Goal: Browse casually: Explore the website without a specific task or goal

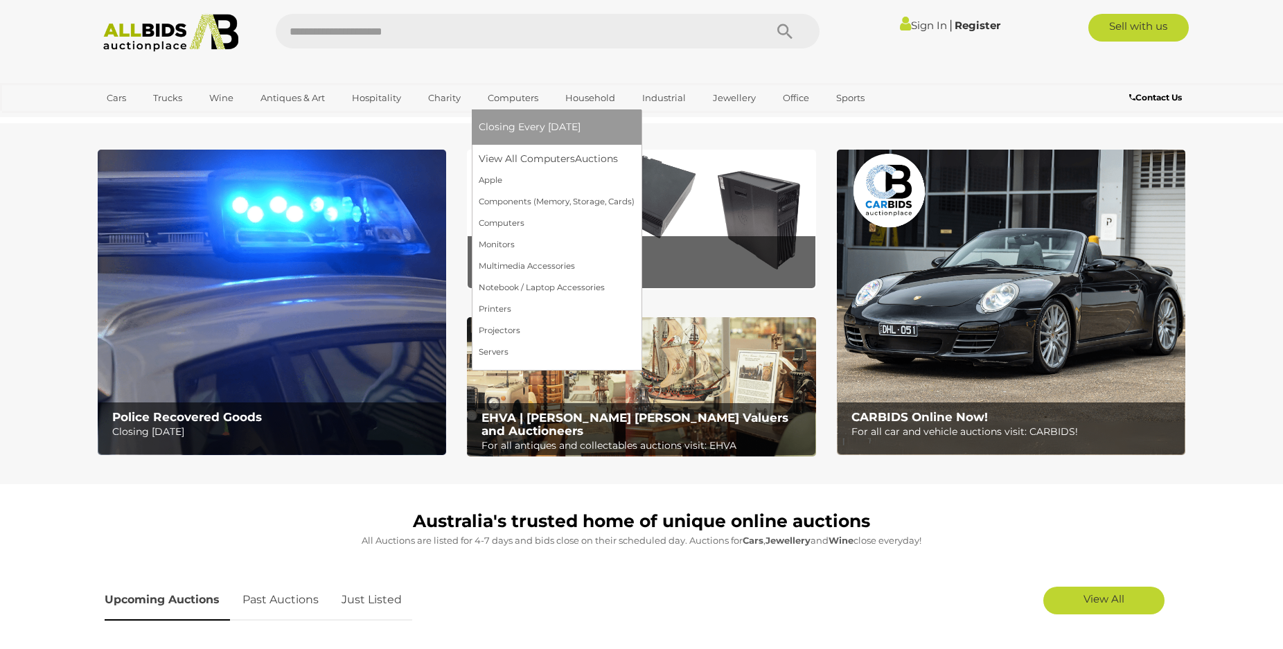
click at [522, 95] on link "Computers" at bounding box center [513, 98] width 69 height 23
click at [519, 197] on link "Components (Memory, Storage, Cards)" at bounding box center [559, 201] width 161 height 21
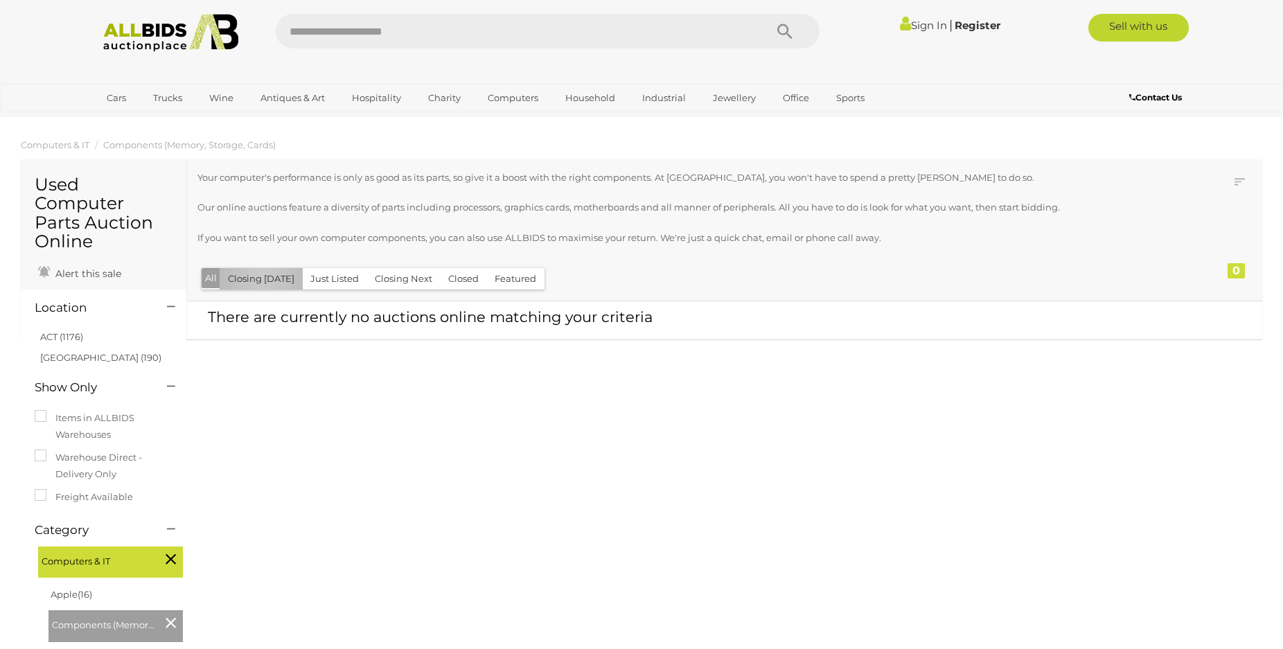
click at [262, 276] on button "Closing [DATE]" at bounding box center [261, 278] width 83 height 21
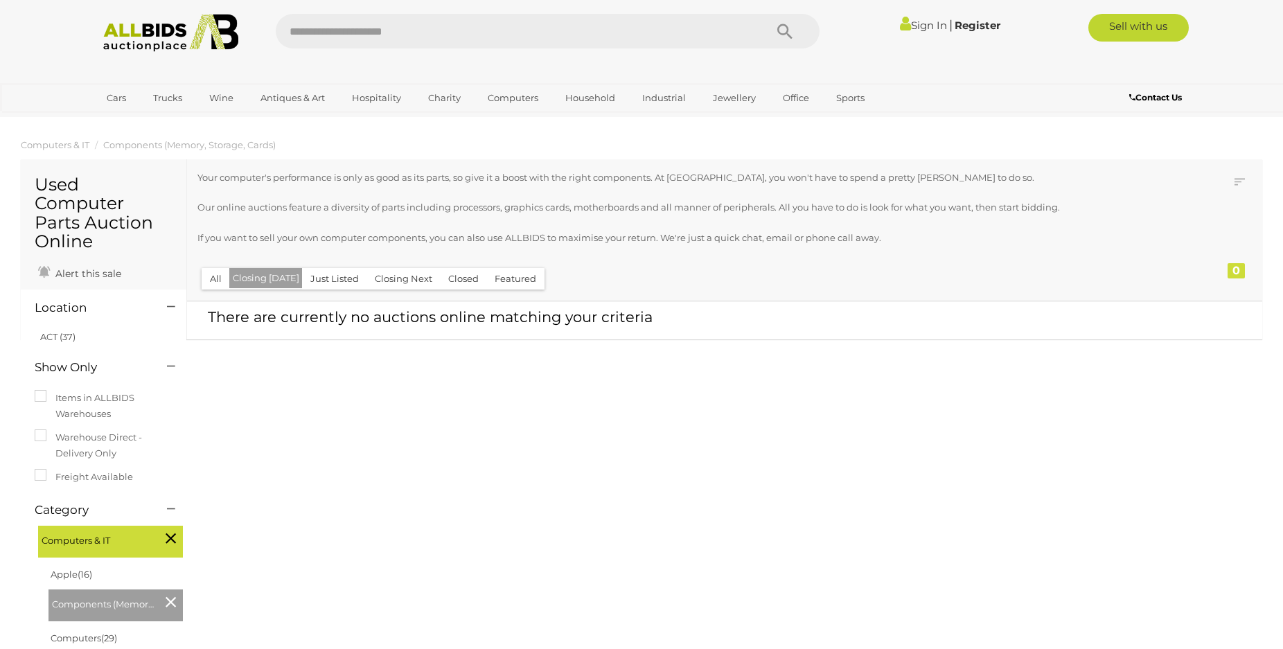
click at [325, 278] on button "Just Listed" at bounding box center [334, 278] width 65 height 21
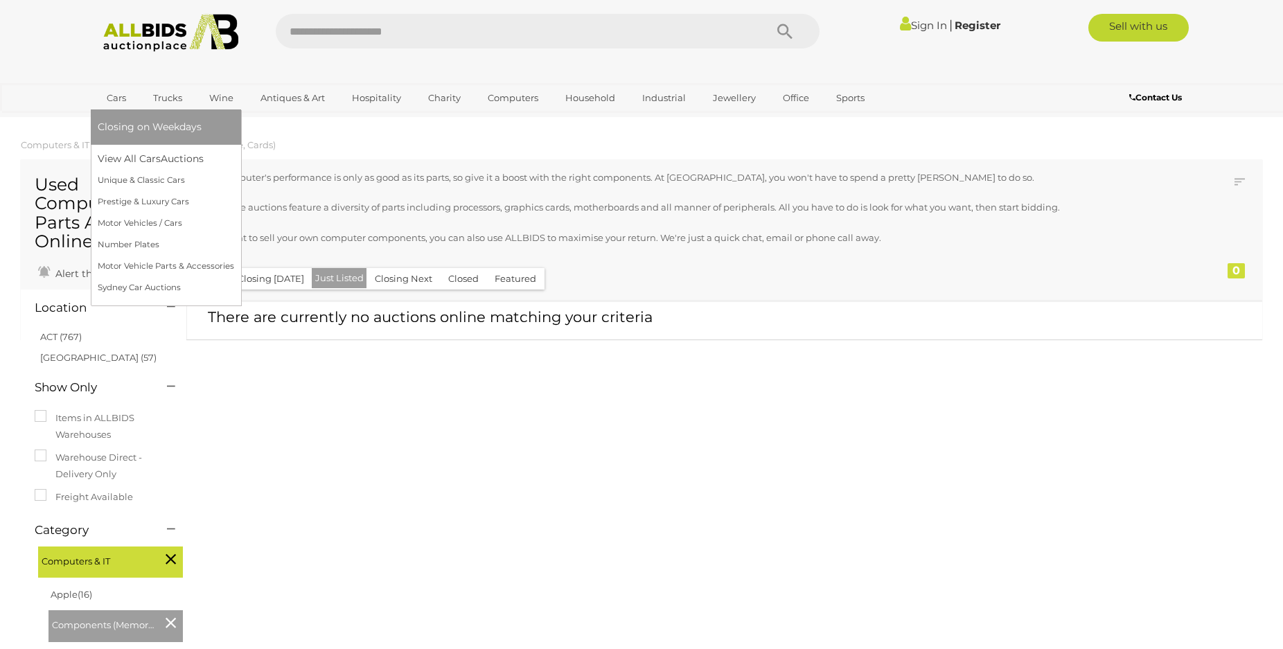
click at [112, 100] on link "Cars" at bounding box center [116, 98] width 37 height 23
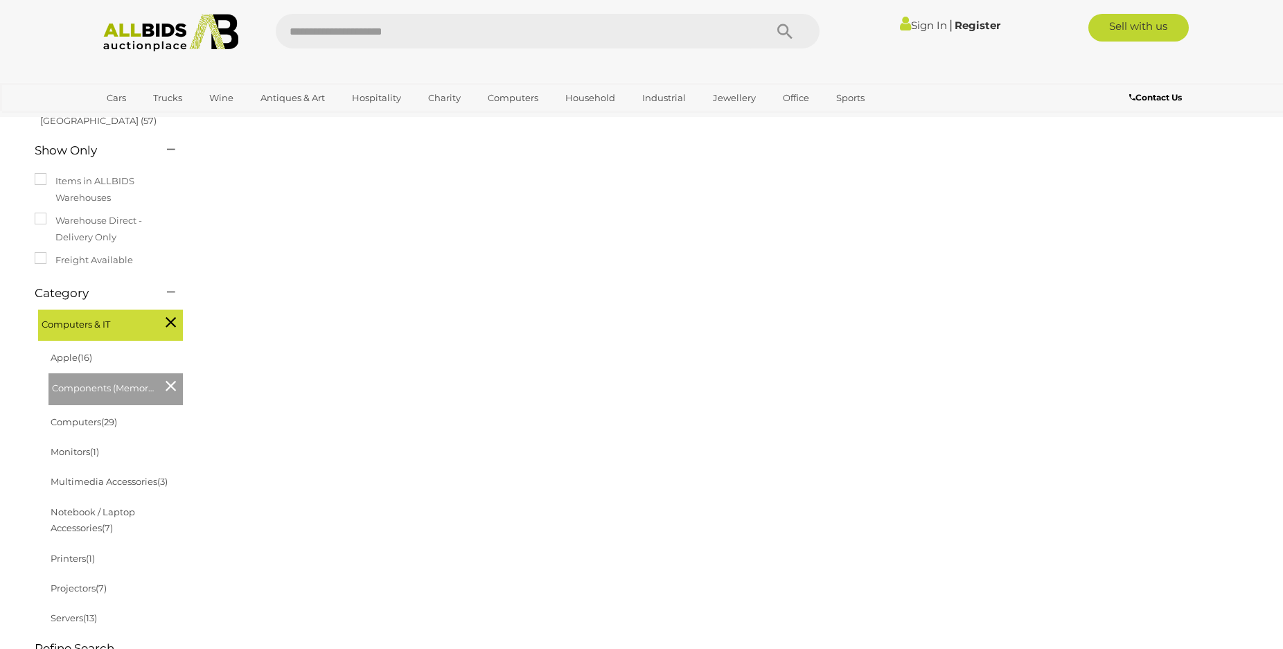
scroll to position [353, 0]
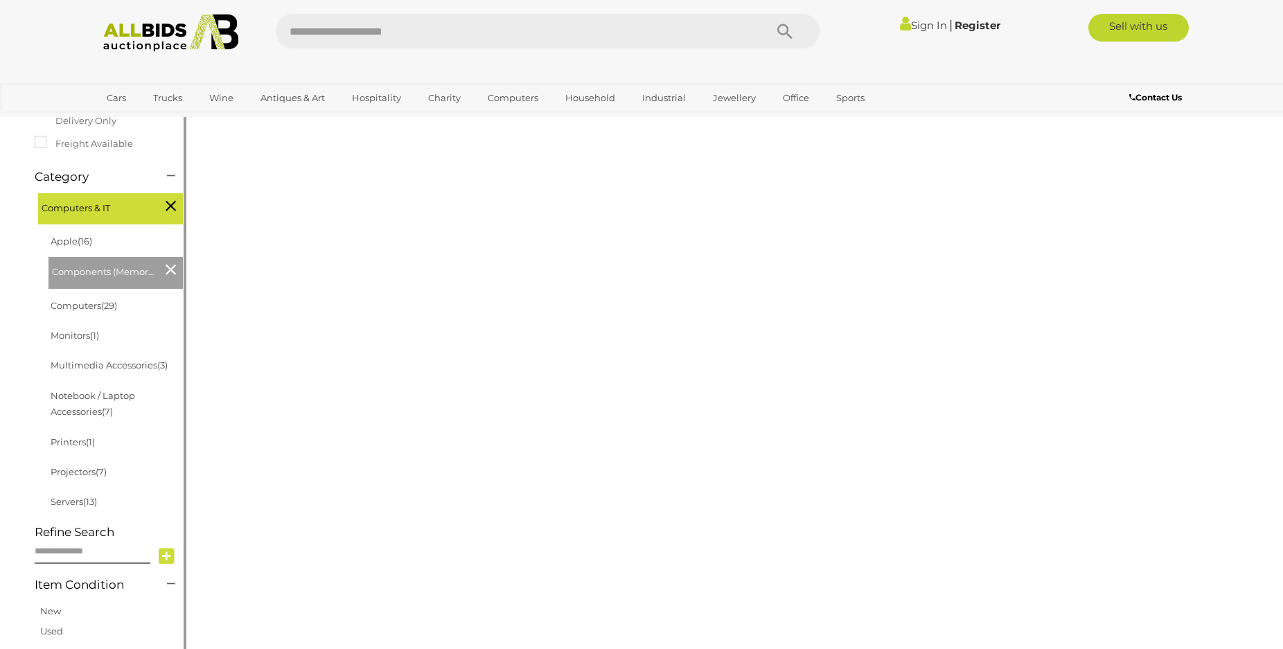
click at [176, 193] on div "Computers & IT" at bounding box center [110, 209] width 145 height 32
click at [169, 197] on icon at bounding box center [171, 206] width 10 height 18
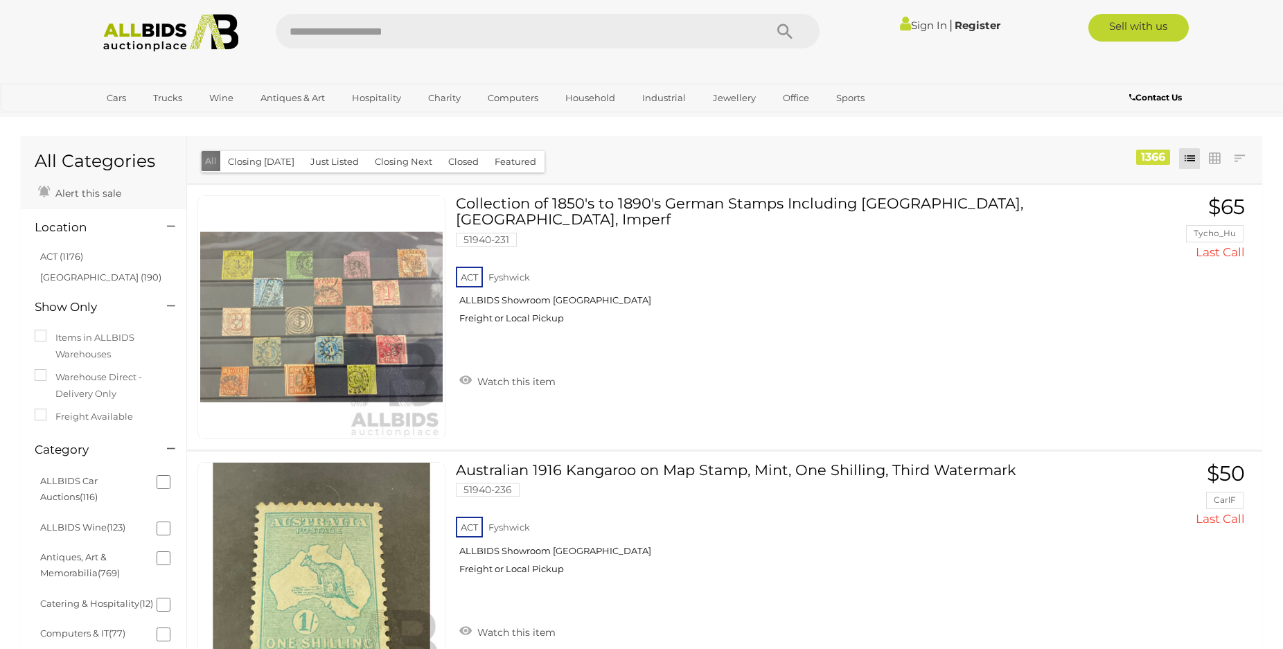
click at [207, 163] on button "All" at bounding box center [211, 161] width 19 height 20
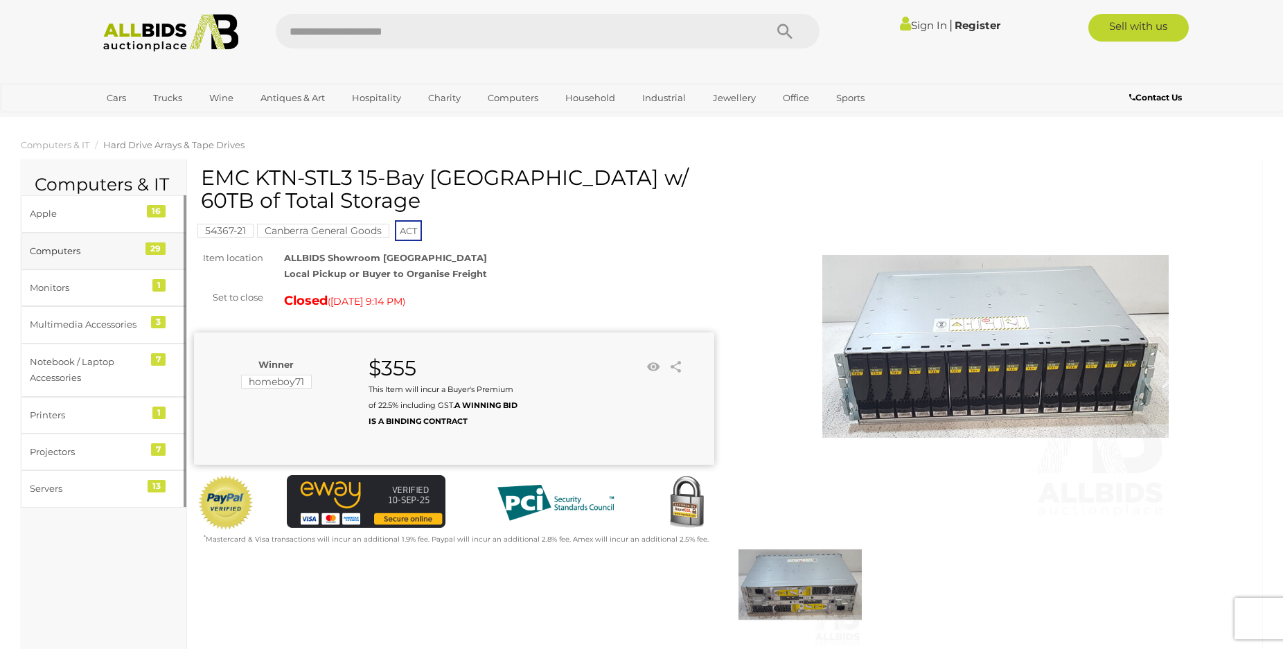
click at [73, 252] on div "Computers" at bounding box center [87, 251] width 114 height 16
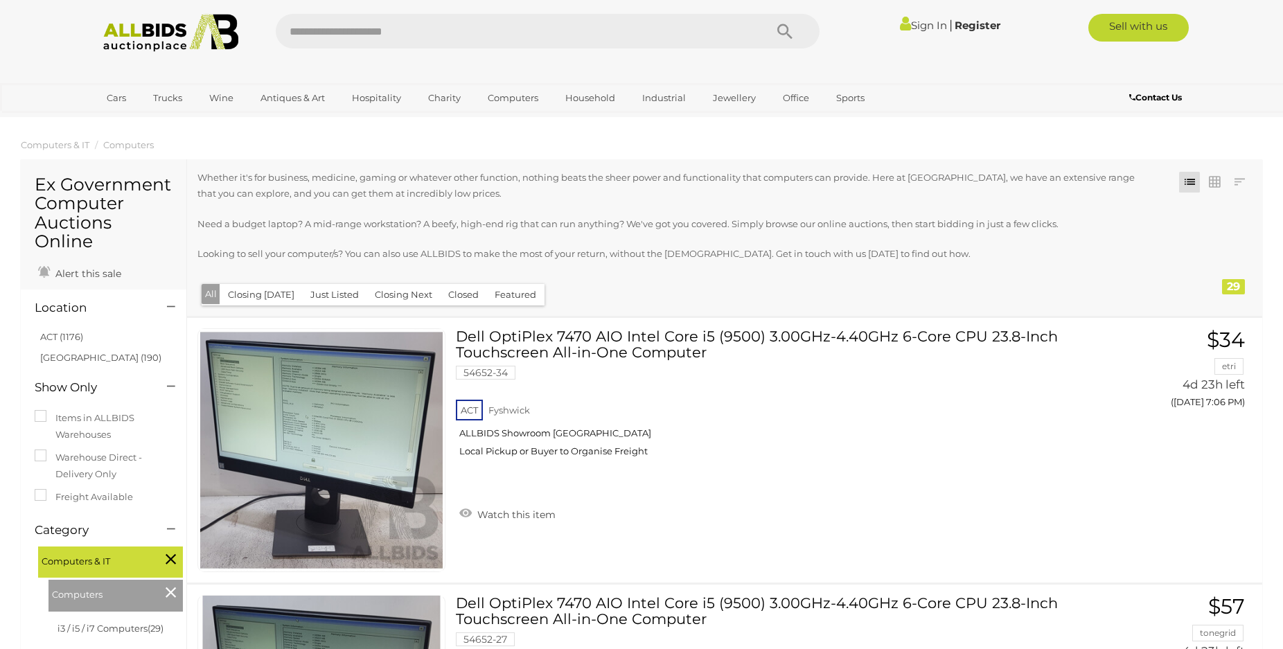
click at [302, 290] on button "Just Listed" at bounding box center [334, 294] width 65 height 21
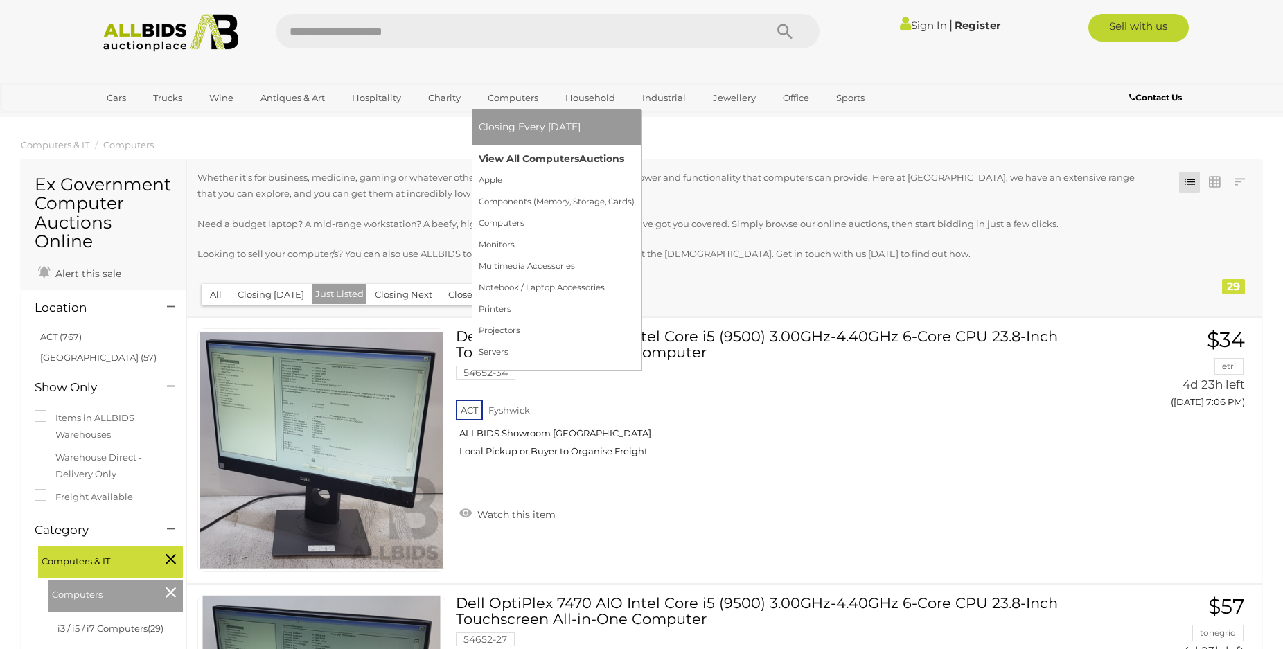
click at [572, 160] on link "View All Computers Auctions" at bounding box center [557, 158] width 156 height 21
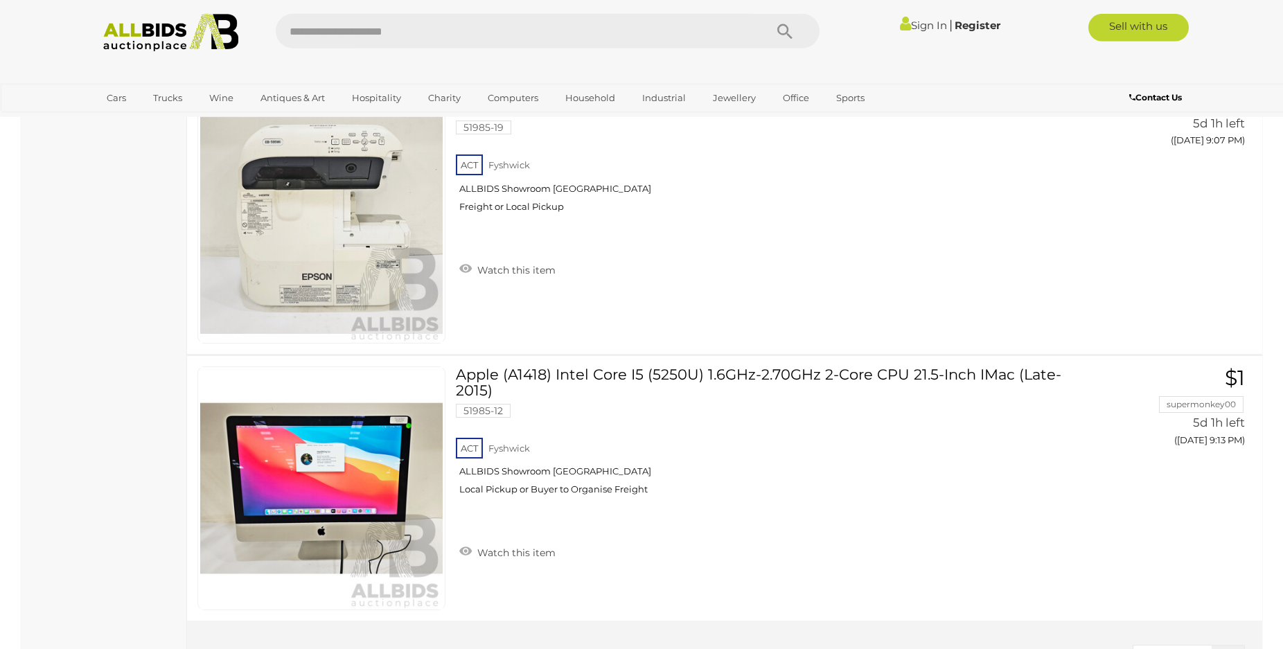
scroll to position [20204, 0]
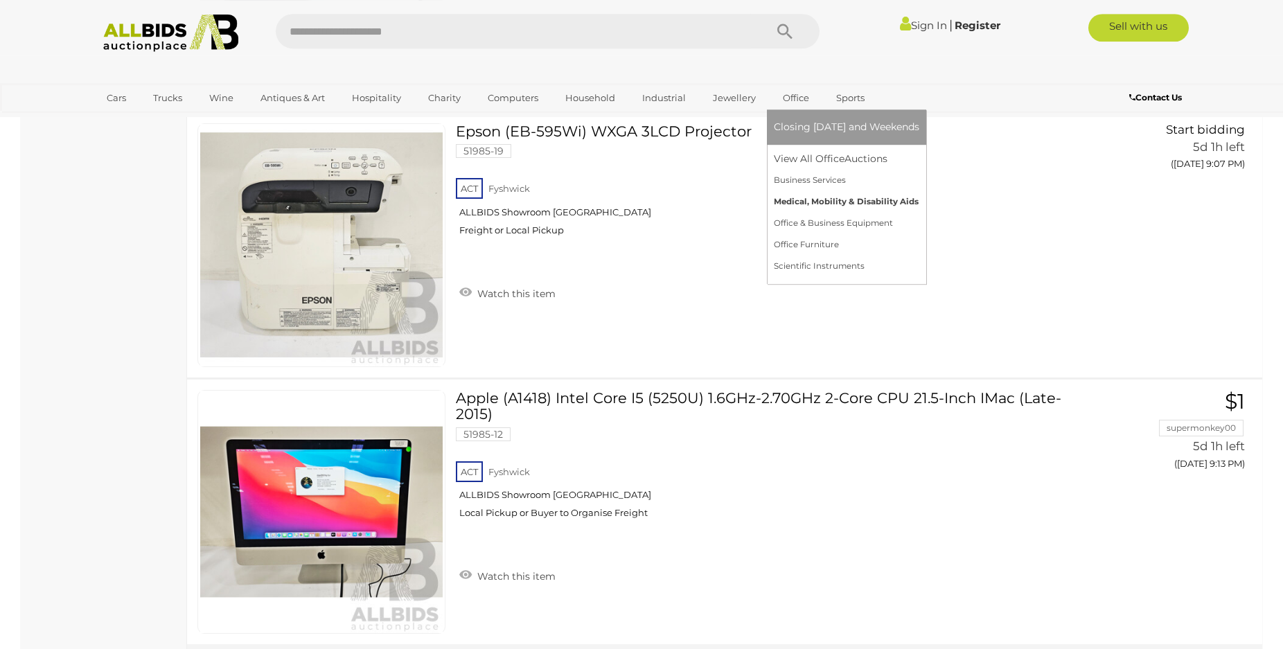
click at [884, 204] on link "Medical, Mobility & Disability Aids" at bounding box center [846, 201] width 145 height 21
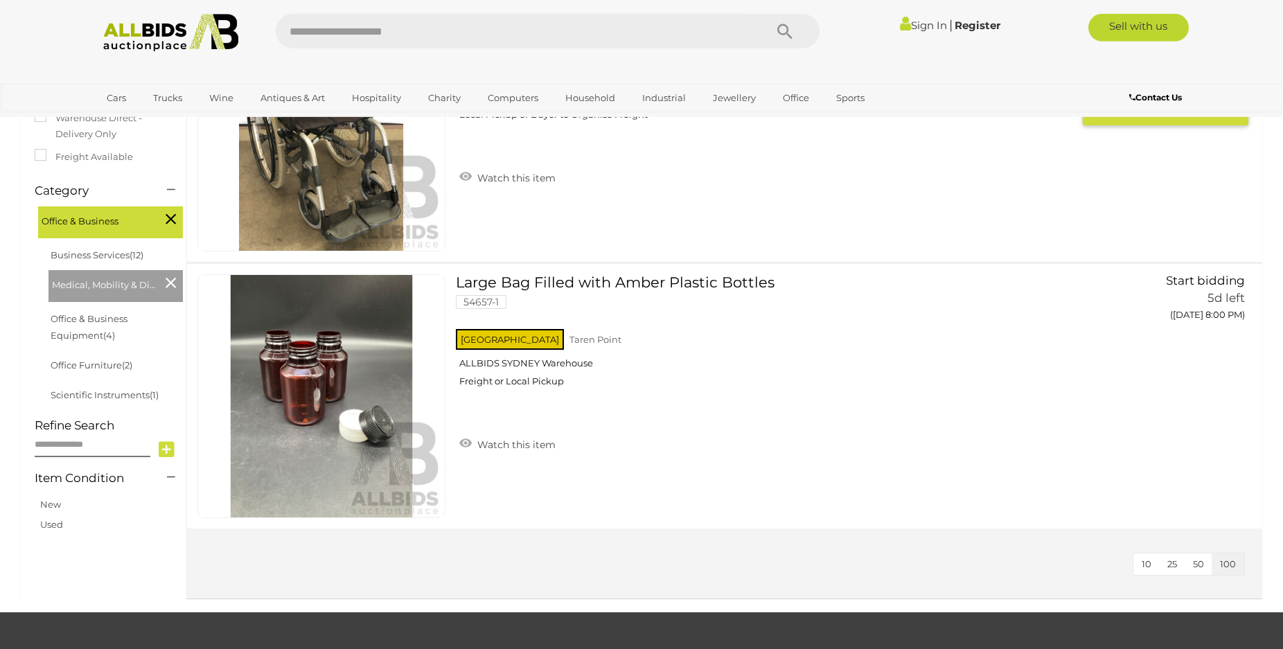
scroll to position [212, 0]
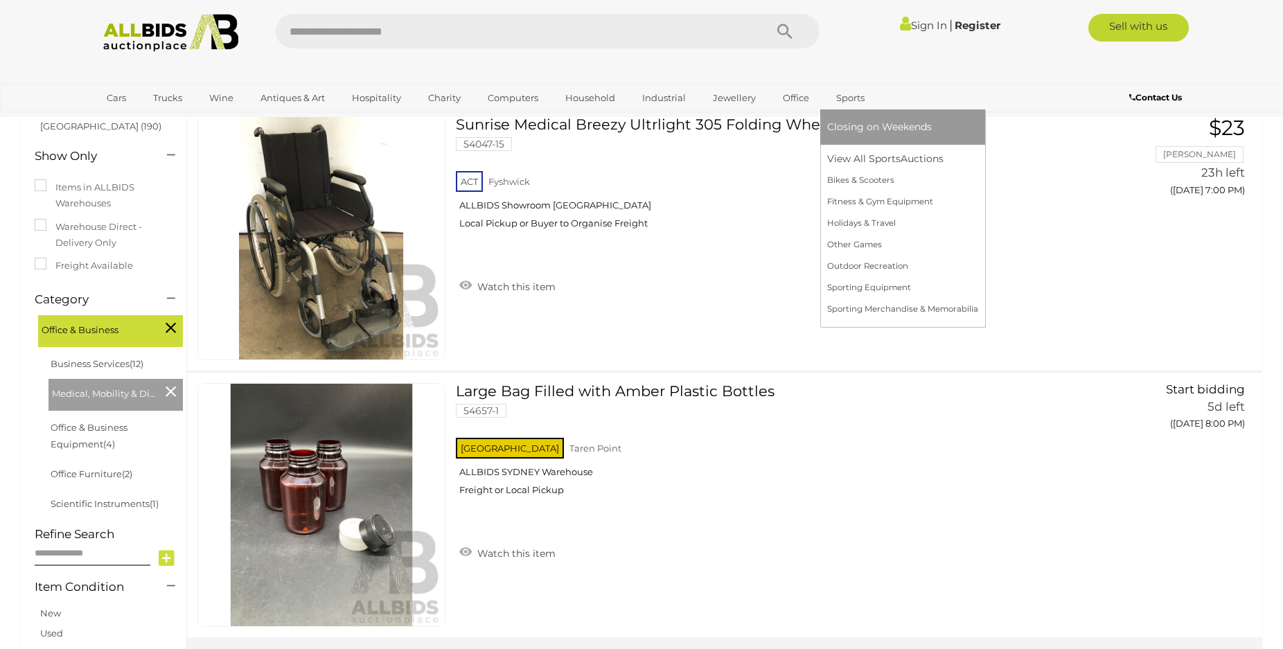
click at [846, 101] on link "Sports" at bounding box center [850, 98] width 46 height 23
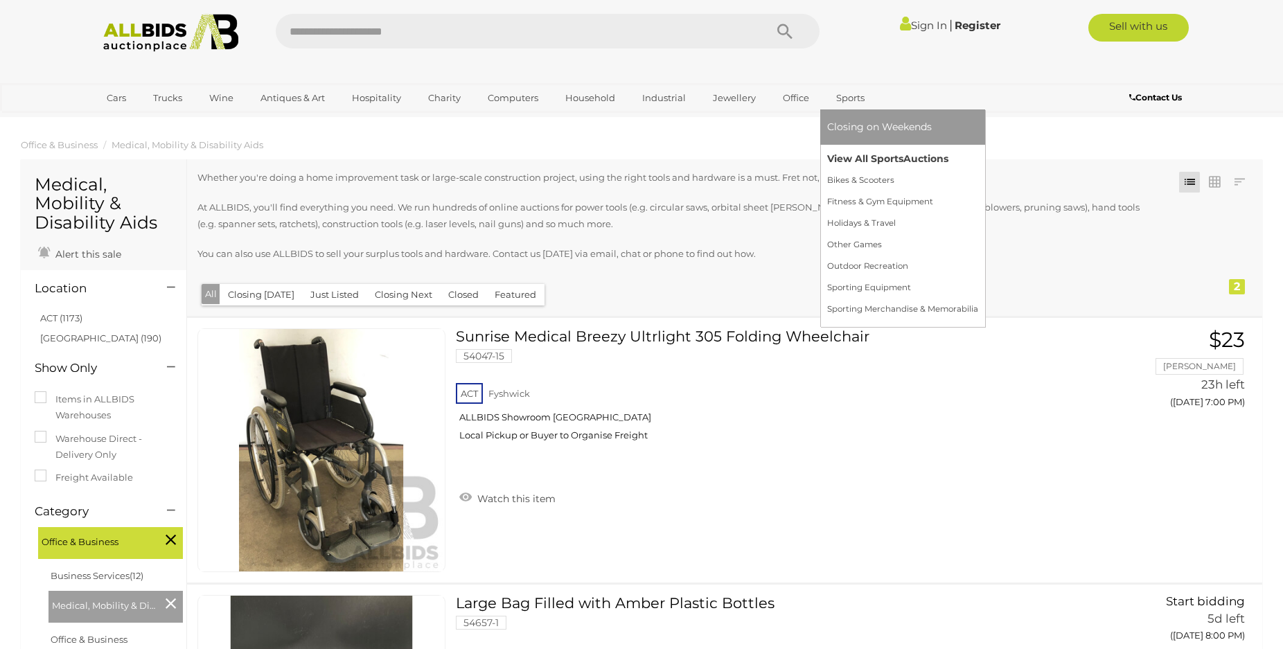
click at [888, 151] on link "View All Sports Auctions" at bounding box center [902, 158] width 151 height 21
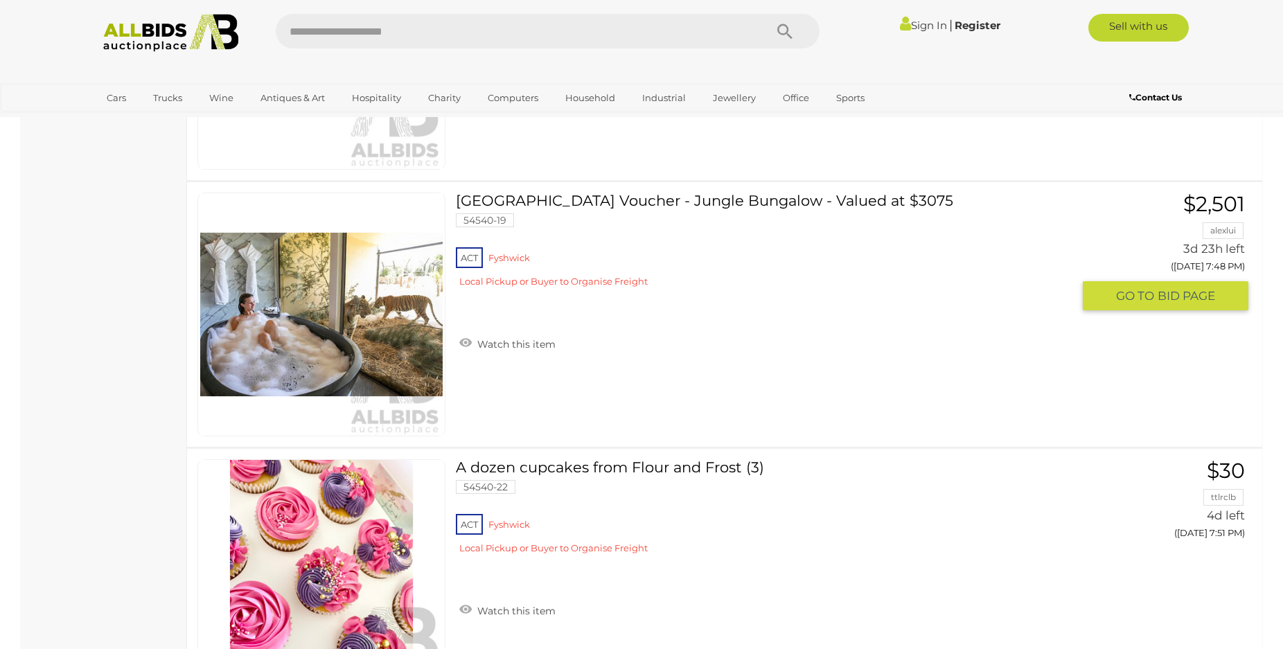
scroll to position [12363, 0]
